Goal: Transaction & Acquisition: Download file/media

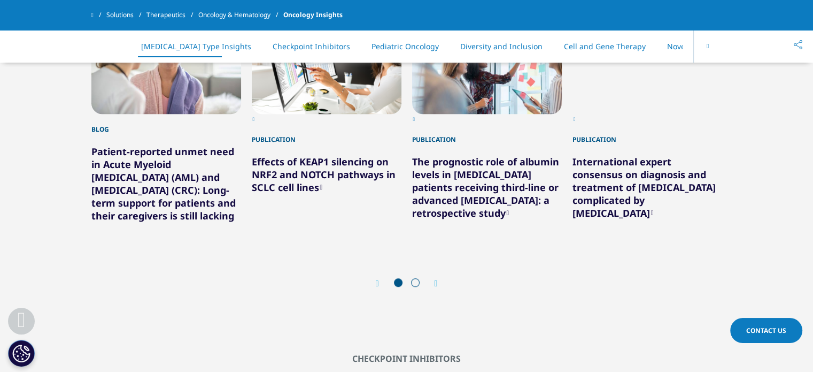
scroll to position [498, 0]
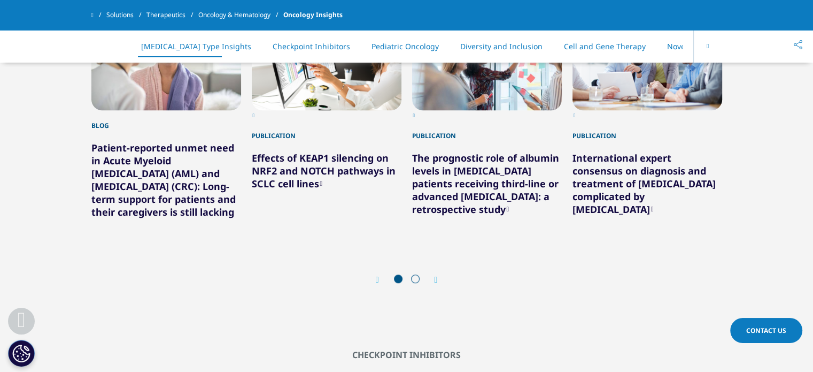
click at [437, 284] on icon "Next slide" at bounding box center [436, 279] width 3 height 9
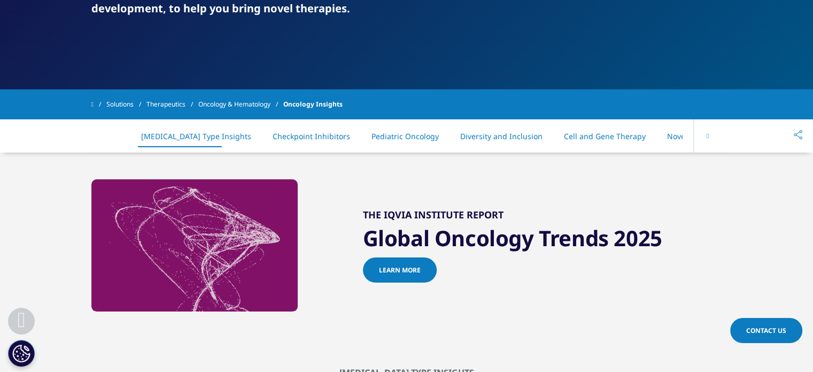
scroll to position [174, 0]
click at [398, 140] on link "Pediatric Oncology" at bounding box center [405, 137] width 67 height 10
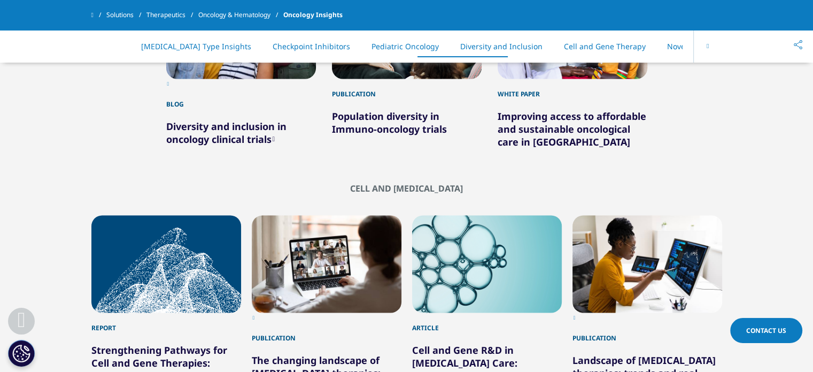
scroll to position [1624, 0]
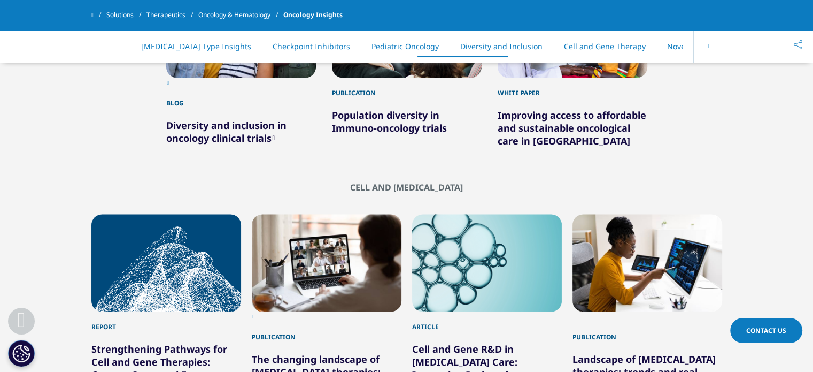
click at [242, 12] on link "Oncology & Hematology" at bounding box center [240, 14] width 85 height 19
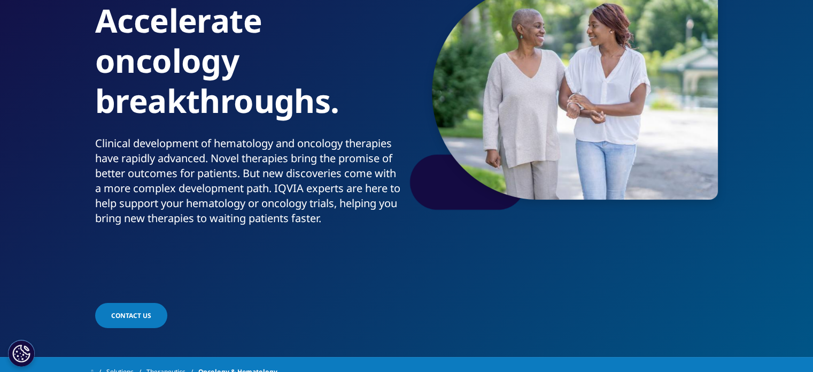
click at [63, 80] on link "Real World Evidence" at bounding box center [64, 79] width 75 height 11
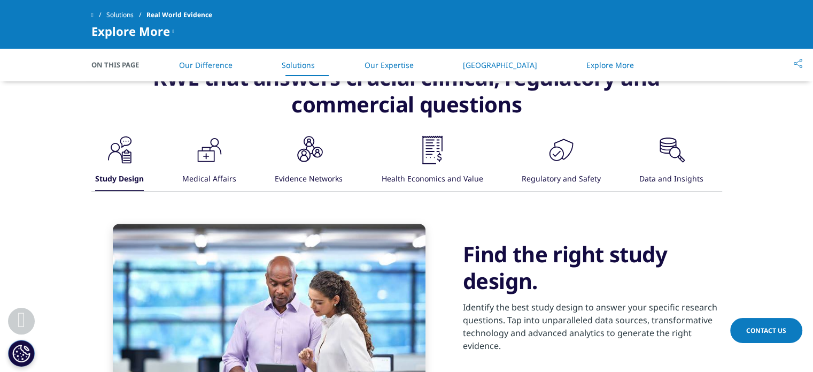
scroll to position [888, 0]
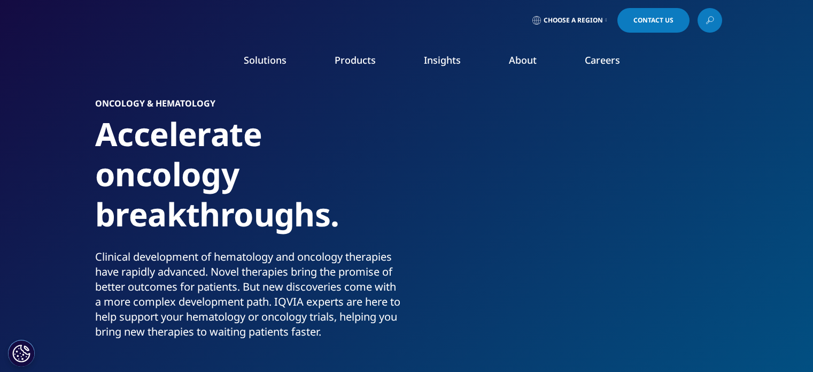
scroll to position [113, 0]
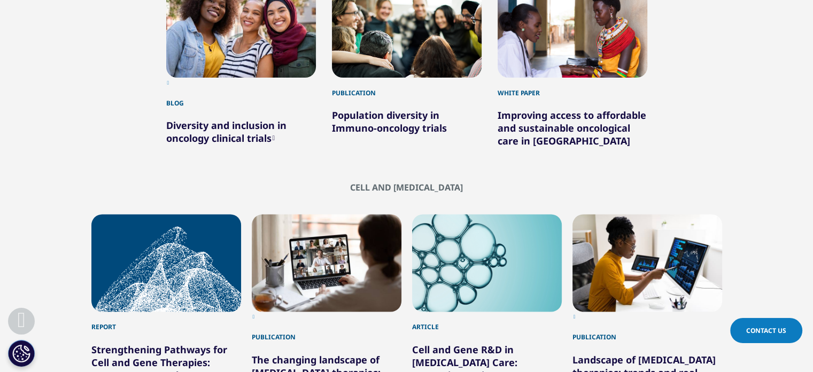
scroll to position [174, 0]
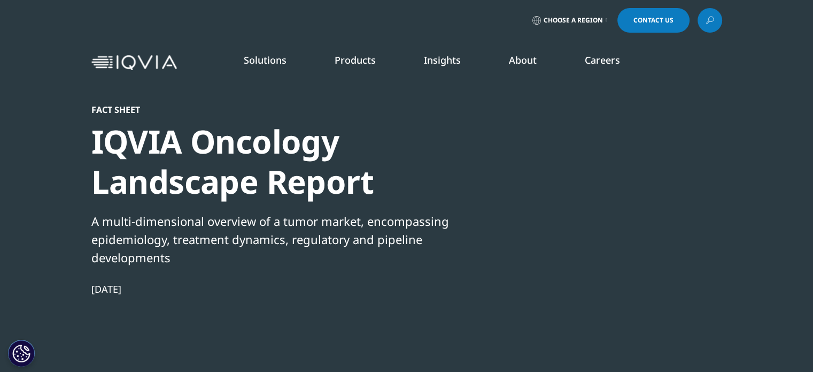
scroll to position [180, 631]
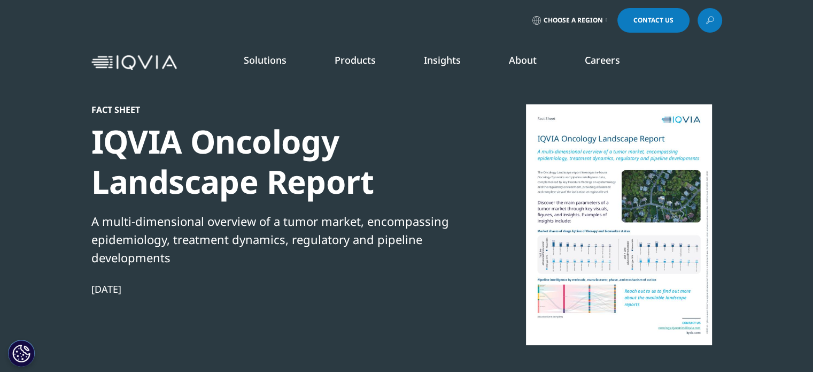
click at [584, 249] on div at bounding box center [619, 224] width 206 height 241
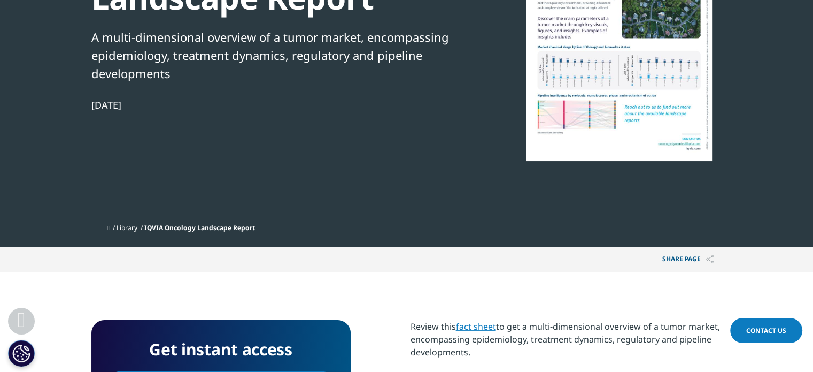
scroll to position [265, 0]
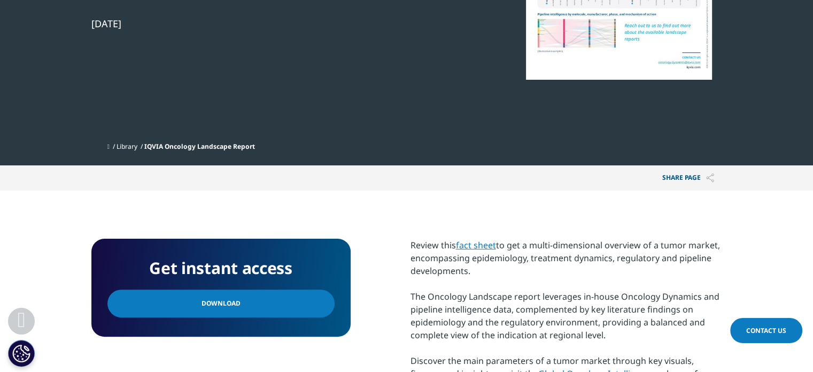
click at [212, 307] on span "Download" at bounding box center [221, 303] width 39 height 12
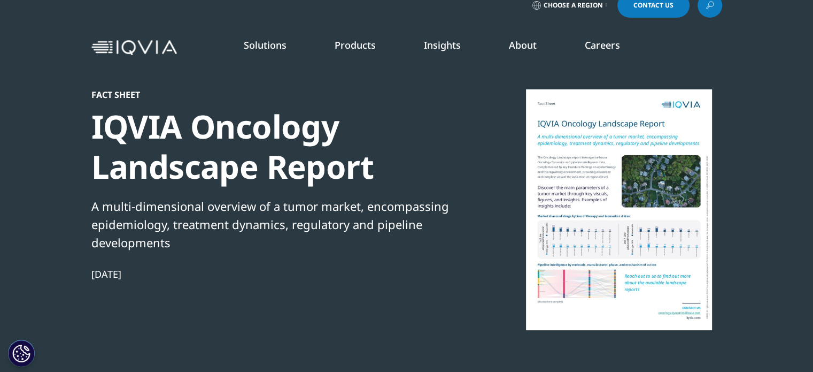
scroll to position [0, 0]
